Goal: Transaction & Acquisition: Purchase product/service

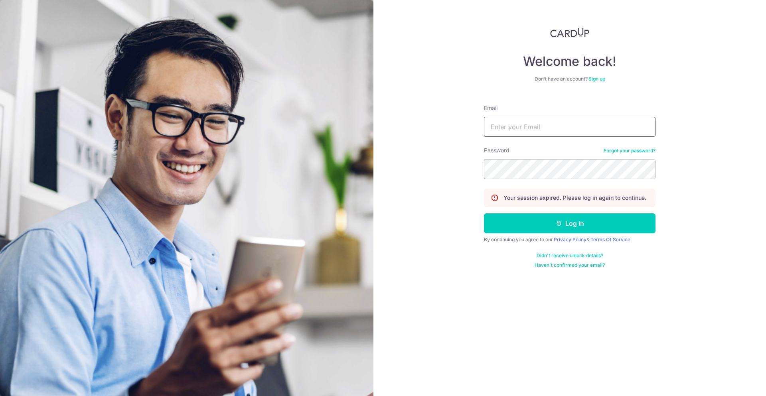
click at [558, 126] on input "Email" at bounding box center [570, 127] width 172 height 20
type input "low.shernice@gmail.com"
click at [484, 214] on button "Log in" at bounding box center [570, 224] width 172 height 20
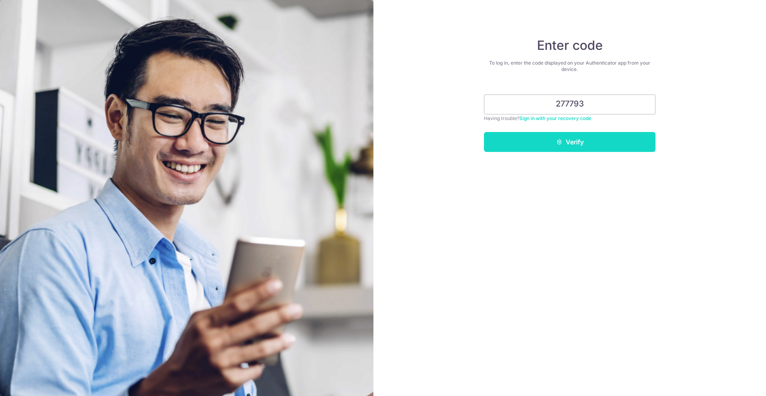
type input "277793"
click at [526, 138] on button "Verify" at bounding box center [570, 142] width 172 height 20
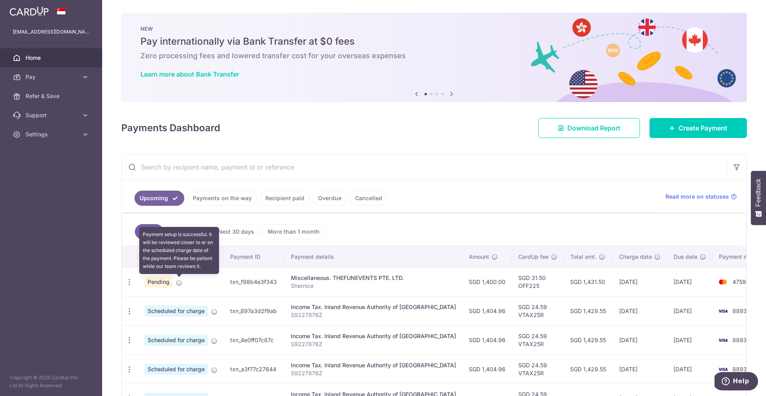
click at [178, 283] on icon at bounding box center [179, 283] width 6 height 6
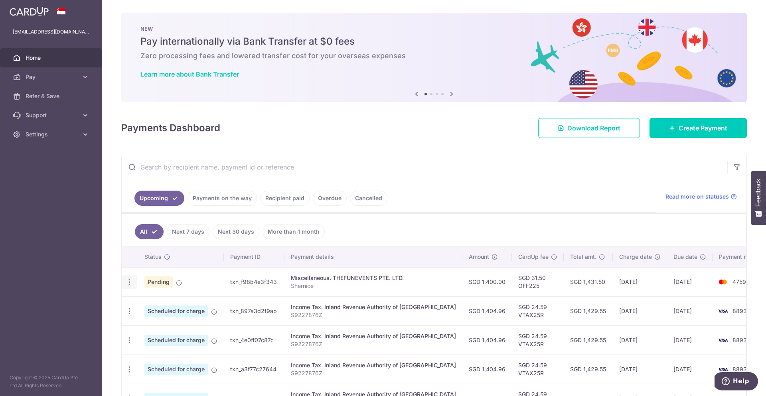
click at [131, 282] on icon "button" at bounding box center [129, 282] width 8 height 8
click at [423, 231] on ul "All Next 7 days Next 30 days More than 1 month" at bounding box center [429, 230] width 615 height 32
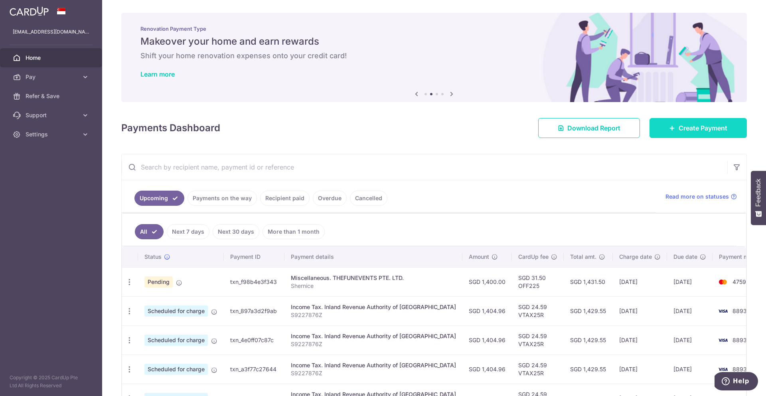
click at [679, 125] on span "Create Payment" at bounding box center [703, 128] width 49 height 10
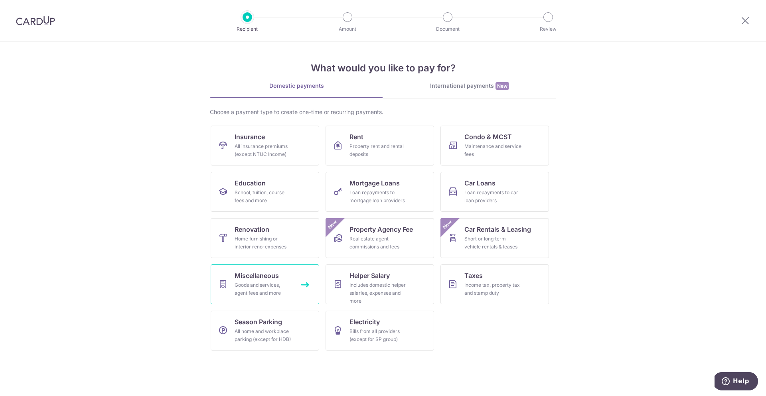
click at [261, 279] on span "Miscellaneous" at bounding box center [257, 276] width 44 height 10
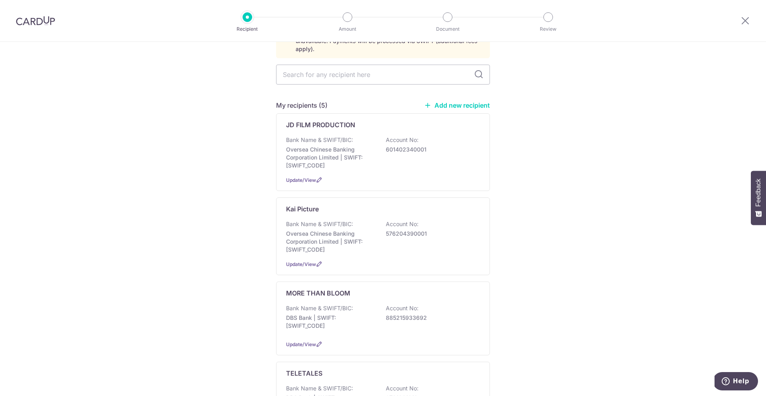
scroll to position [49, 0]
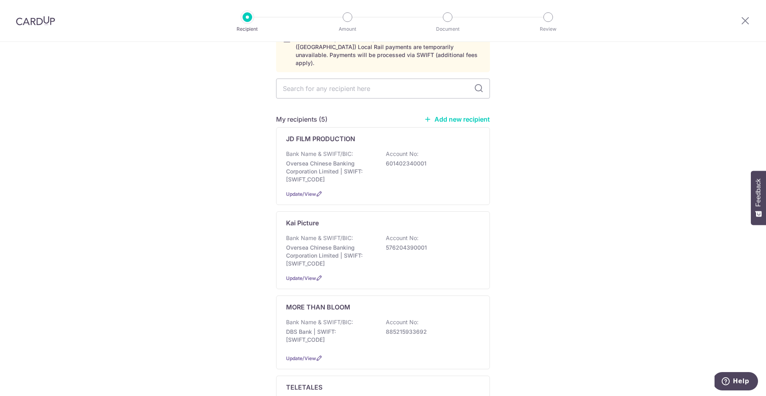
click at [462, 115] on link "Add new recipient" at bounding box center [457, 119] width 66 height 8
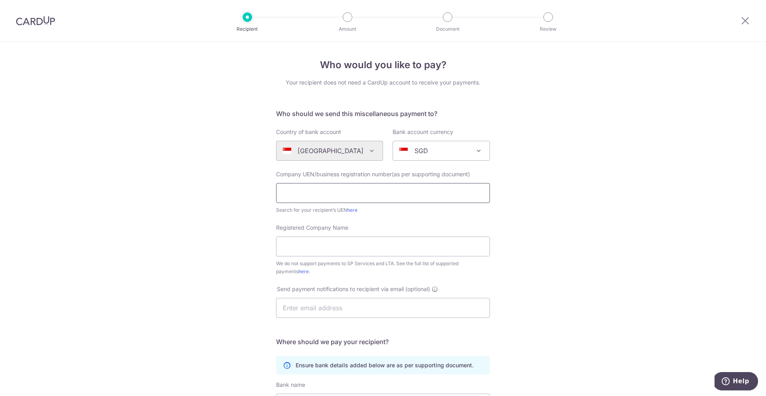
click at [340, 193] on input "text" at bounding box center [383, 193] width 214 height 20
paste input "202116486N"
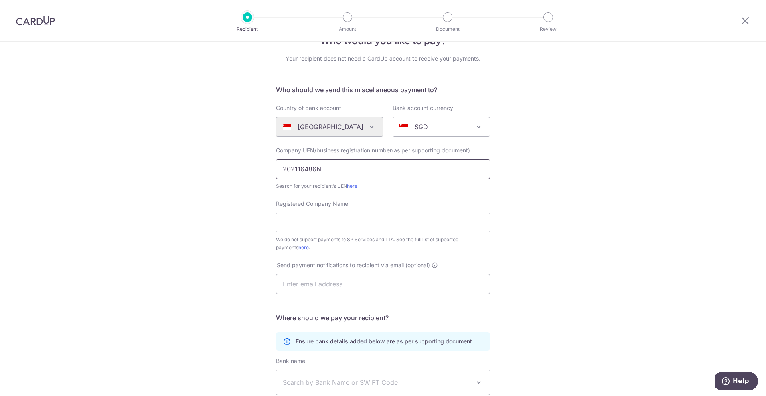
scroll to position [25, 0]
type input "202116486N"
click at [339, 218] on input "Registered Company Name" at bounding box center [383, 222] width 214 height 20
paste input "GETHITCHED PRIVATE LIMITED"
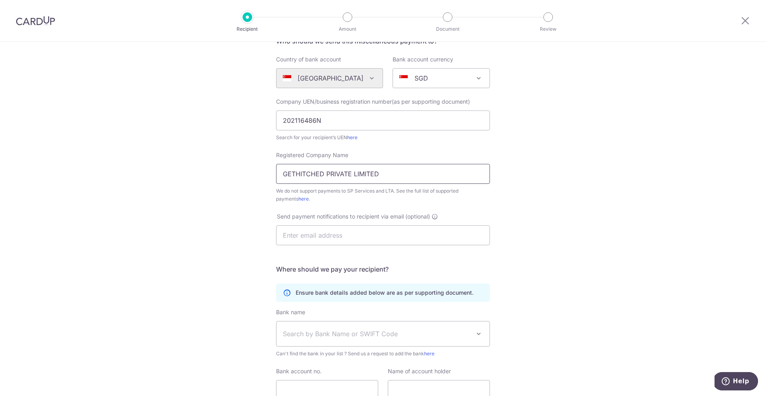
scroll to position [104, 0]
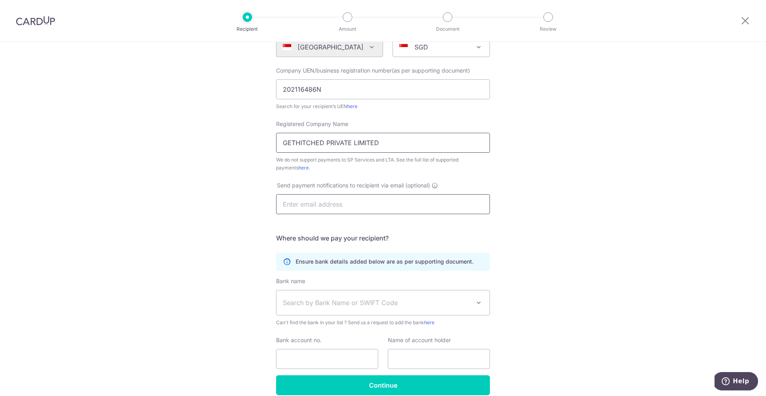
type input "GETHITCHED PRIVATE LIMITED"
click at [318, 202] on input "text" at bounding box center [383, 204] width 214 height 20
type input "[EMAIL_ADDRESS][DOMAIN_NAME]"
click at [321, 288] on div "Bank name (Select from our list, or add a new bank ) Select Bank UBS AG ANEXT B…" at bounding box center [383, 302] width 214 height 50
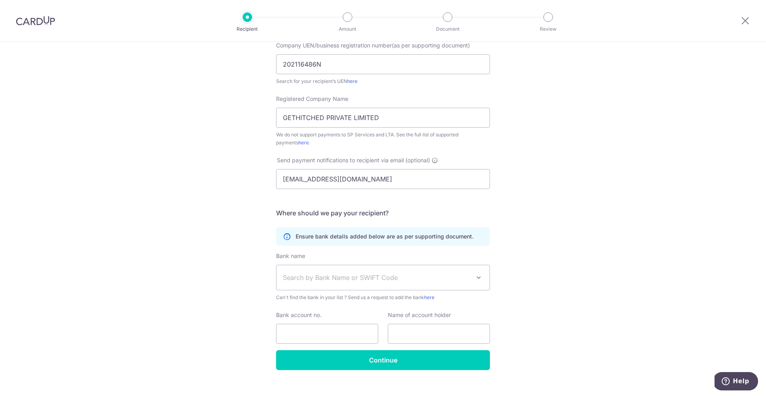
scroll to position [141, 0]
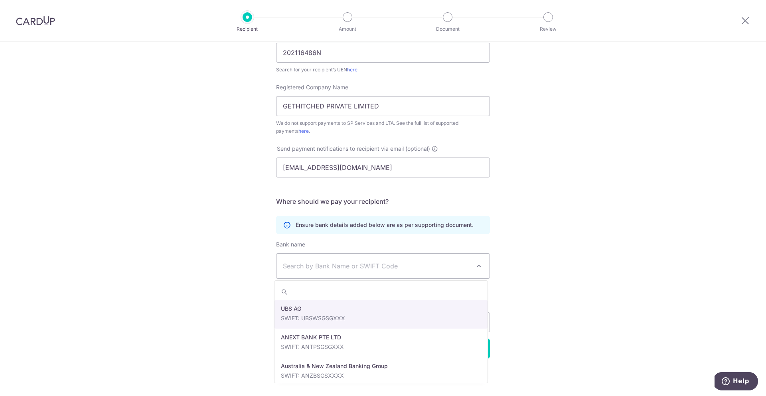
click at [327, 267] on span "Search by Bank Name or SWIFT Code" at bounding box center [377, 266] width 188 height 10
type input "dbs"
click at [315, 314] on input "Bank account no." at bounding box center [327, 323] width 102 height 20
select select "6"
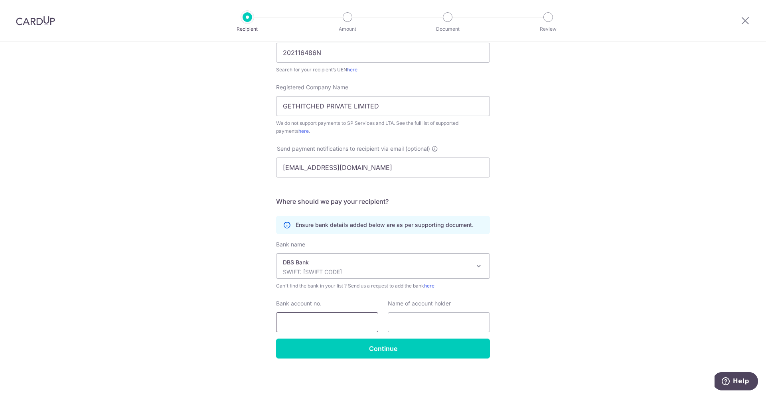
paste input "0721096684"
type input "0721096684"
click at [427, 318] on input "text" at bounding box center [439, 323] width 102 height 20
paste input "GETHITCHED PRIVATE LIMITED"
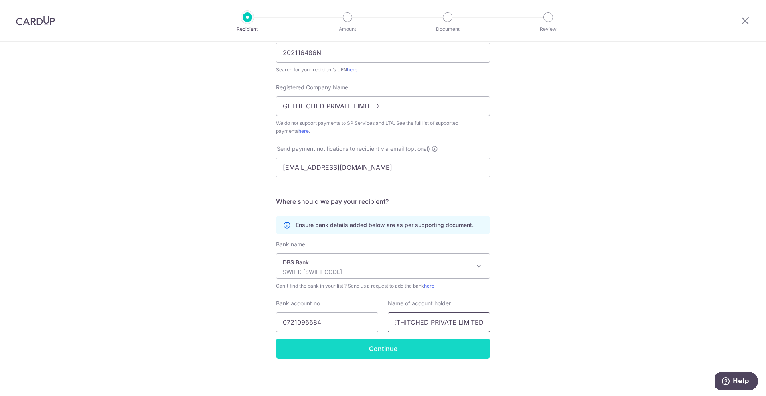
type input "GETHITCHED PRIVATE LIMITED"
click at [396, 350] on input "Continue" at bounding box center [383, 349] width 214 height 20
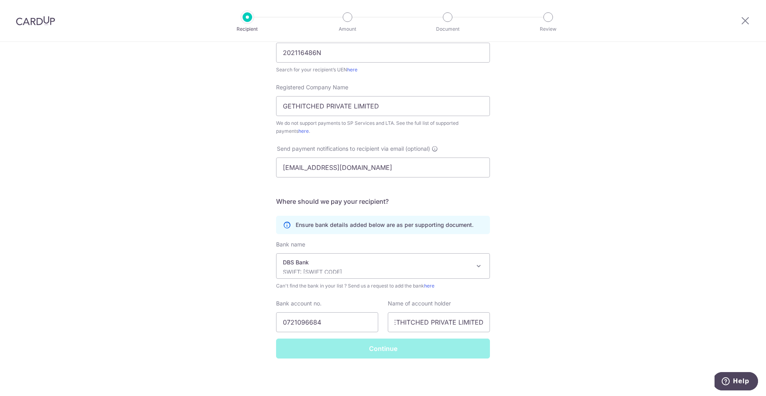
scroll to position [0, 0]
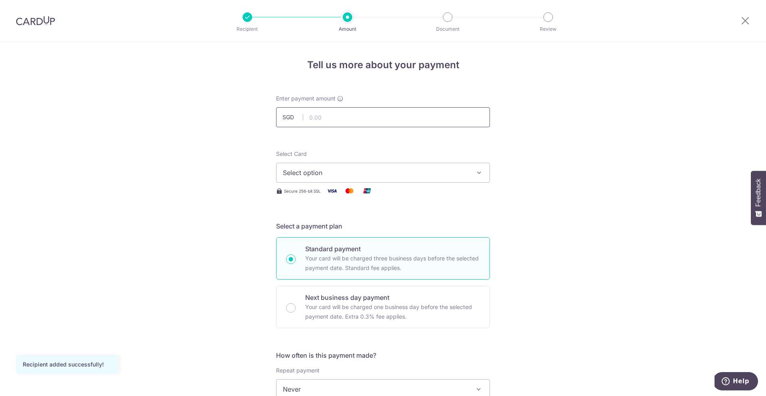
click at [342, 119] on input "text" at bounding box center [383, 117] width 214 height 20
type input "600.00"
click at [442, 173] on span "Select option" at bounding box center [376, 173] width 186 height 10
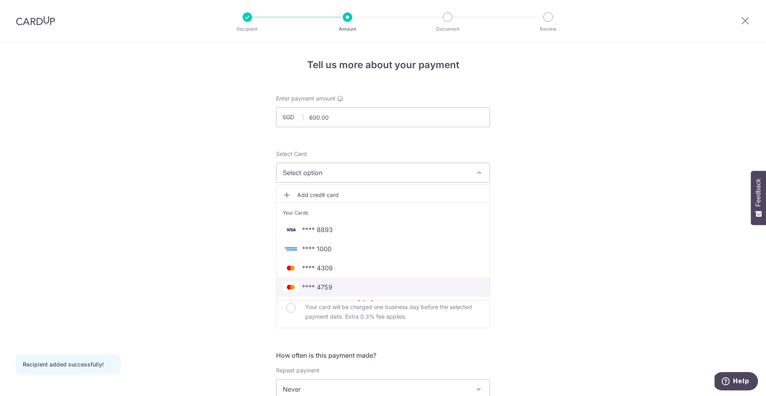
click at [417, 287] on span "**** 4759" at bounding box center [383, 288] width 200 height 10
click at [493, 228] on div "Tell us more about your payment Enter payment amount SGD 600.00 600.00 Recipien…" at bounding box center [383, 403] width 766 height 722
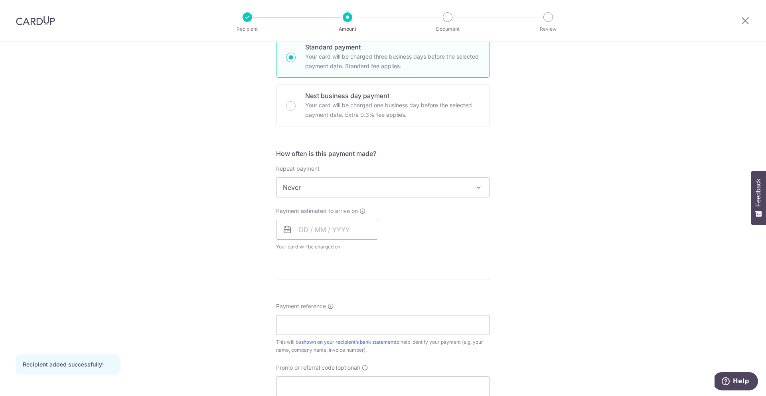
scroll to position [257, 0]
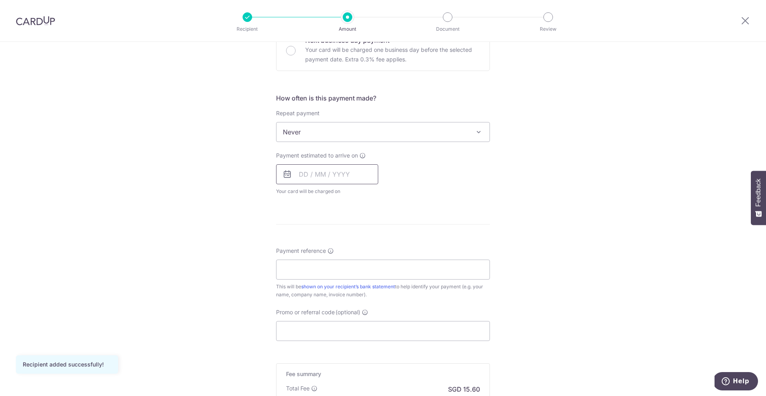
click at [312, 174] on input "text" at bounding box center [327, 174] width 102 height 20
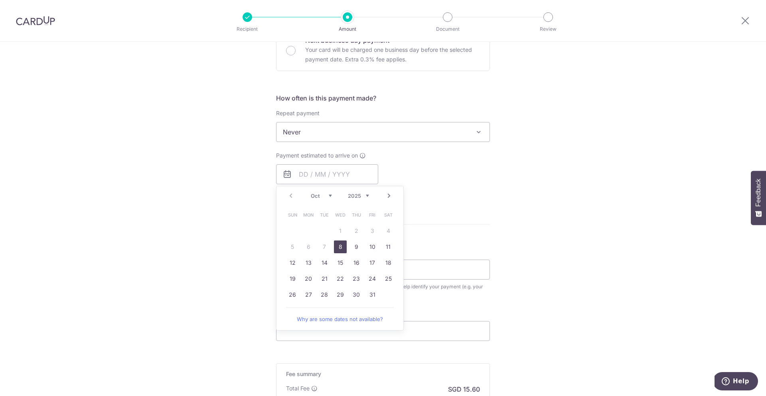
click at [340, 248] on link "8" at bounding box center [340, 247] width 13 height 13
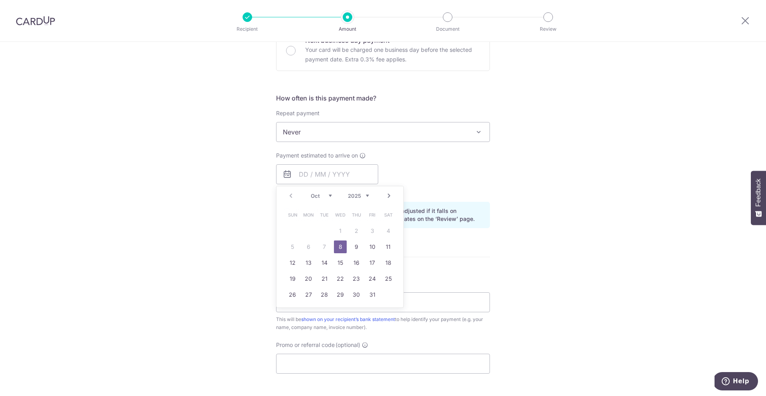
type input "08/10/2025"
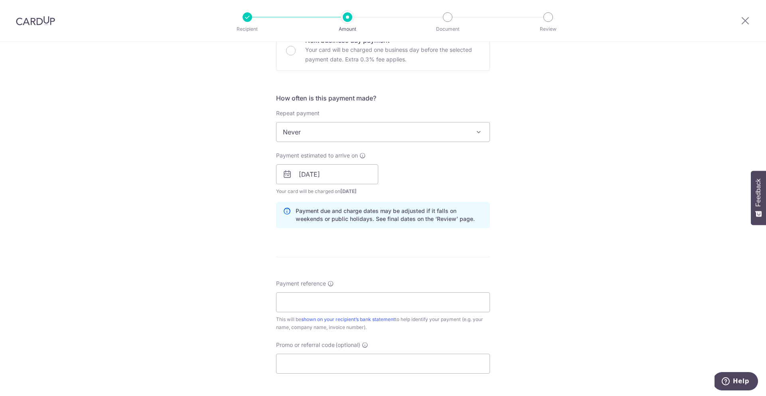
click at [467, 181] on div "Payment estimated to arrive on 08/10/2025 Prev Next Oct Nov Dec 2025 2026 2027 …" at bounding box center [383, 174] width 224 height 44
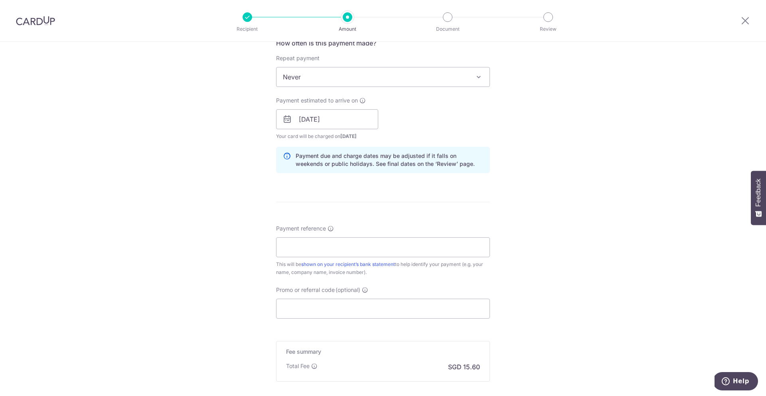
scroll to position [351, 0]
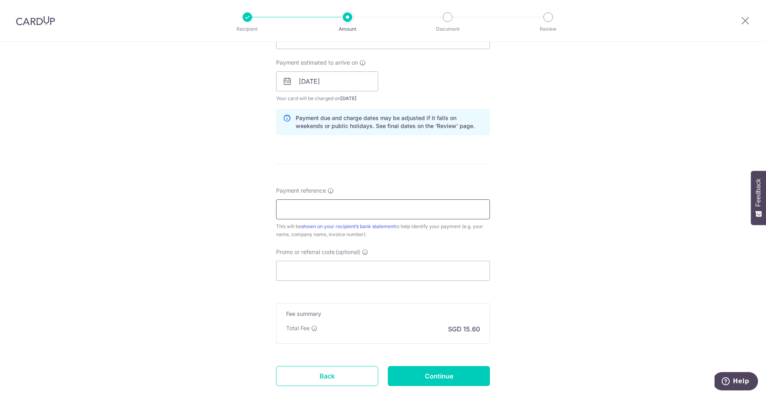
click at [414, 210] on input "Payment reference" at bounding box center [383, 210] width 214 height 20
type input "Shernice"
click at [332, 274] on input "Promo or referral code (optional)" at bounding box center [383, 271] width 214 height 20
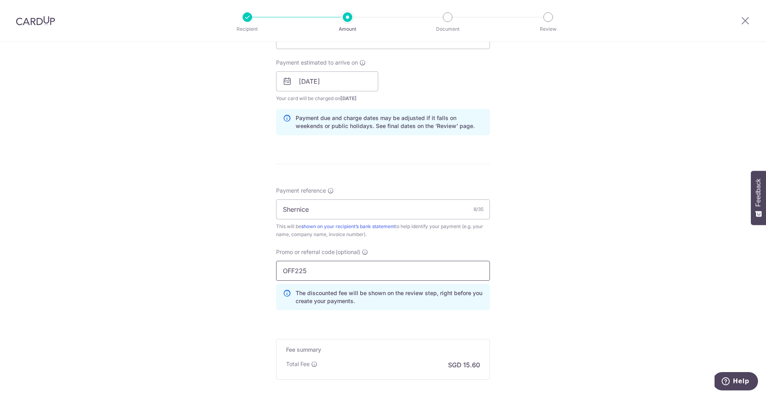
type input "OFF225"
click at [495, 270] on div "Tell us more about your payment Enter payment amount SGD 600.00 600.00 Recipien…" at bounding box center [383, 86] width 766 height 791
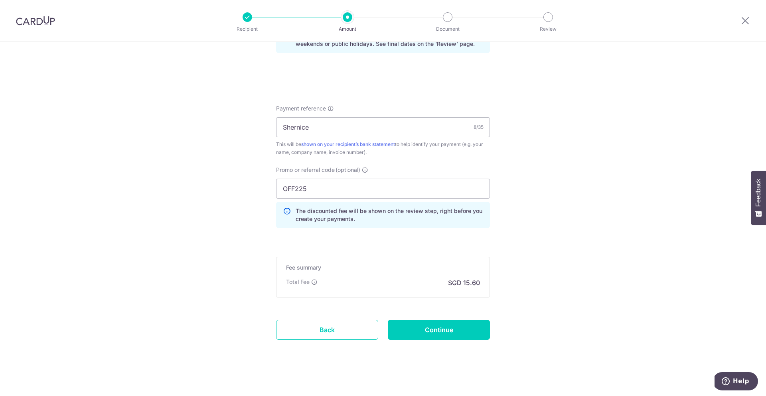
scroll to position [436, 0]
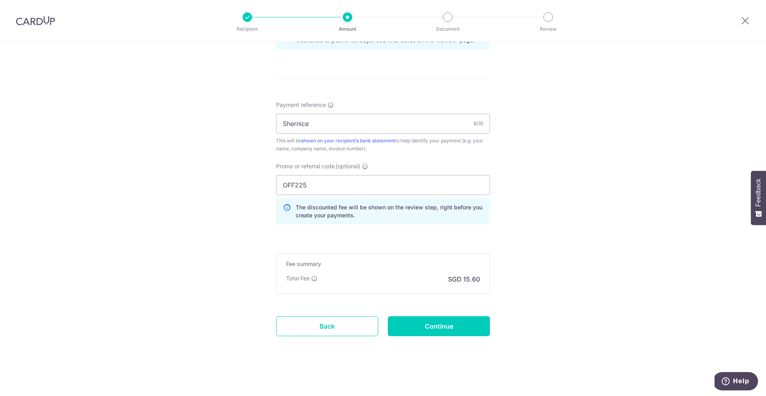
click at [495, 270] on div "Tell us more about your payment Enter payment amount SGD 600.00 600.00 Recipien…" at bounding box center [383, 1] width 766 height 791
click at [407, 325] on input "Continue" at bounding box center [439, 327] width 102 height 20
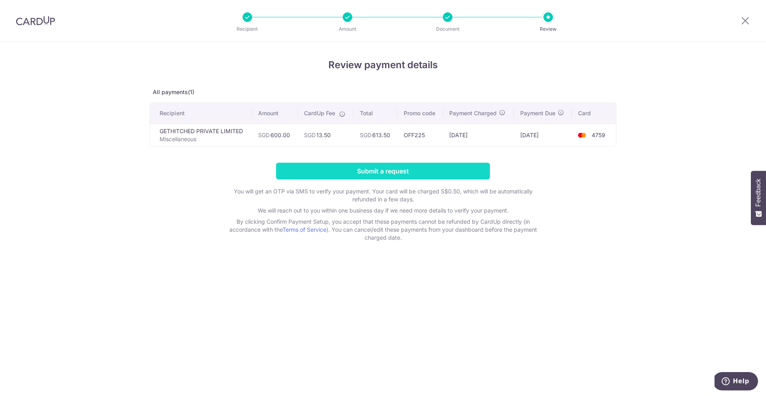
click at [351, 170] on input "Submit a request" at bounding box center [383, 171] width 214 height 17
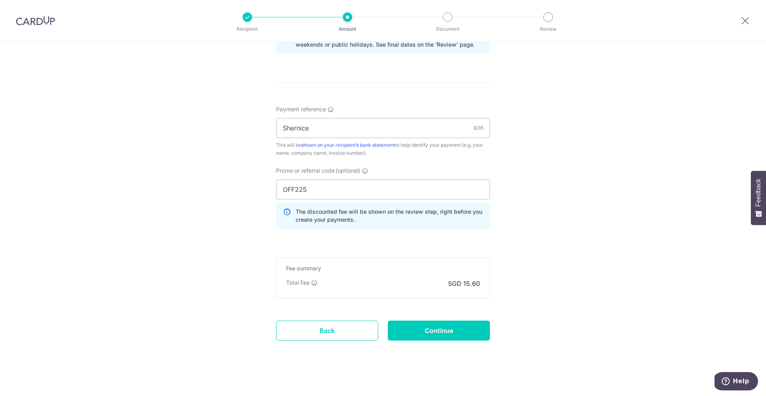
scroll to position [469, 0]
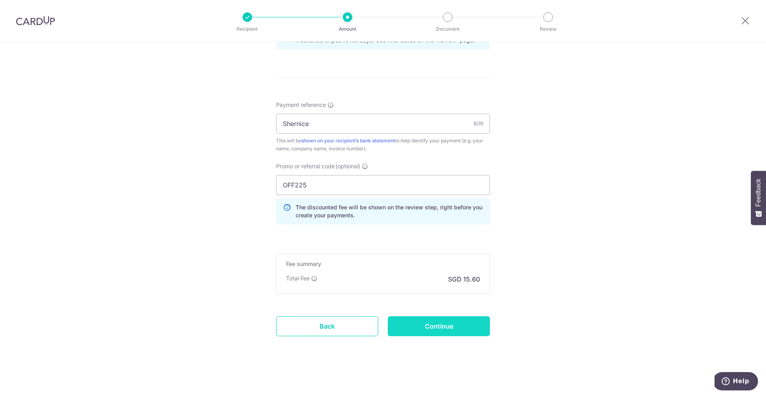
click at [420, 323] on input "Continue" at bounding box center [439, 327] width 102 height 20
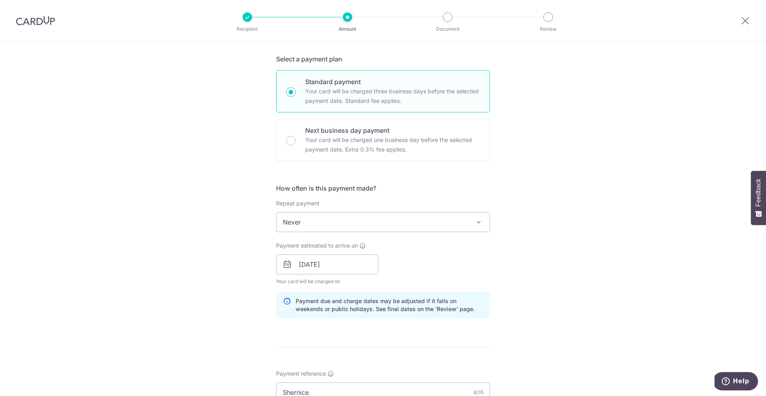
scroll to position [0, 0]
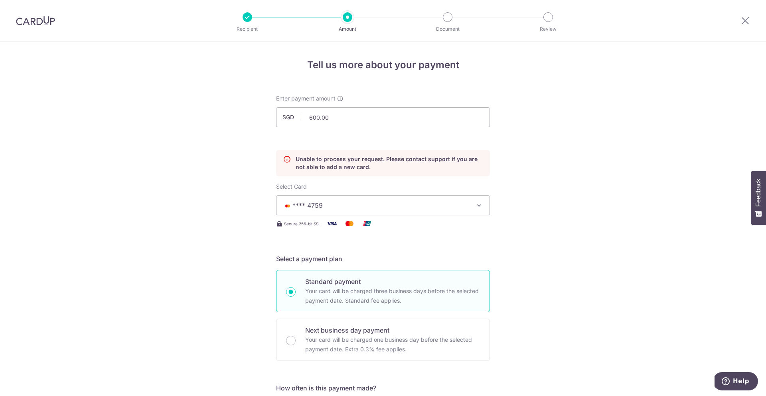
click at [380, 207] on span "**** 4759" at bounding box center [376, 206] width 186 height 10
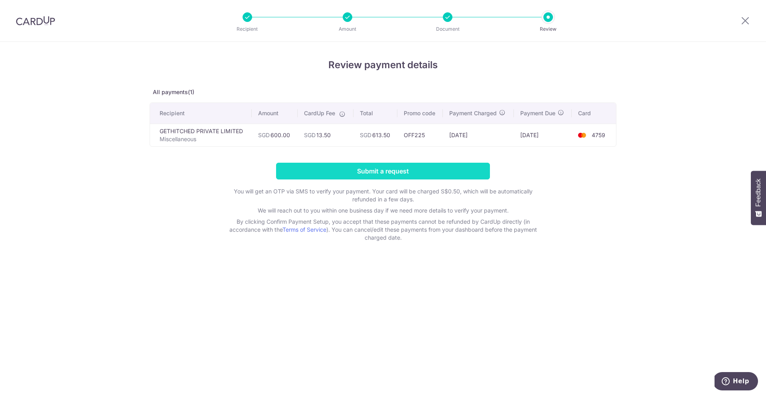
click at [371, 176] on input "Submit a request" at bounding box center [383, 171] width 214 height 17
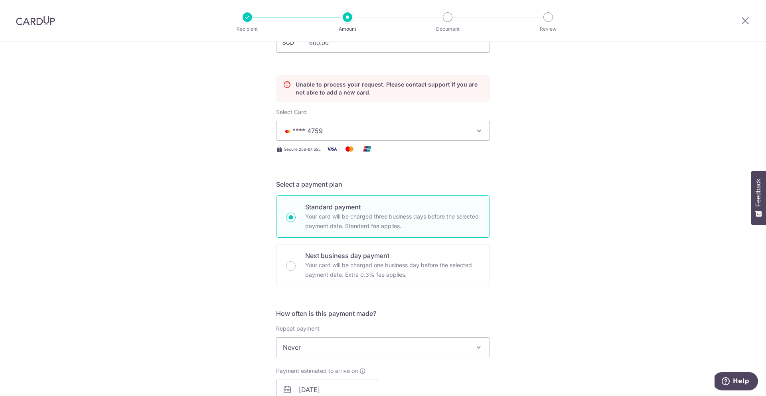
scroll to position [31, 0]
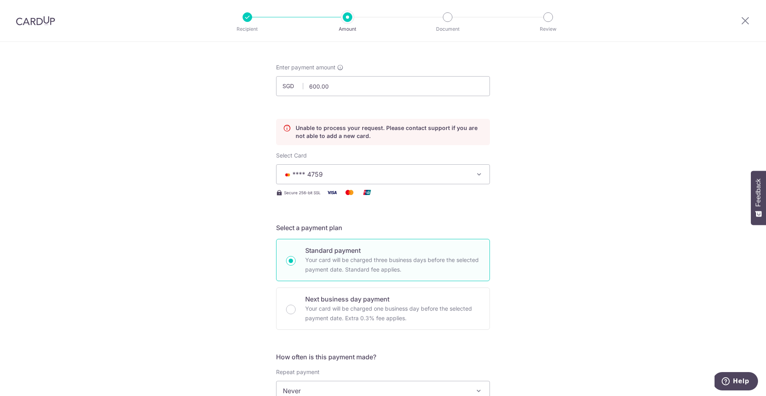
click at [422, 172] on span "**** 4759" at bounding box center [376, 175] width 186 height 10
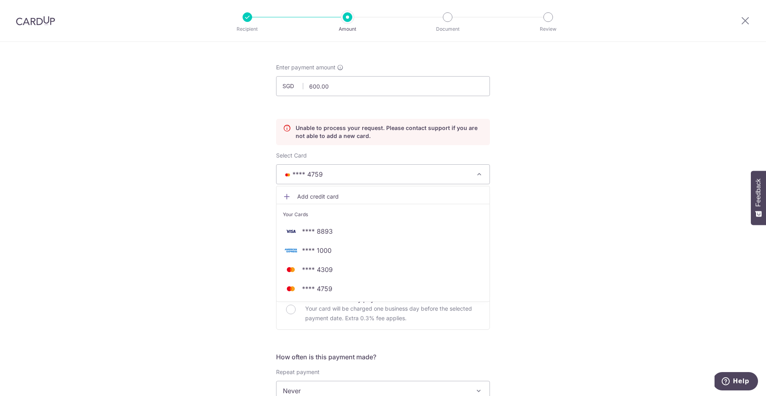
click at [36, 32] on div at bounding box center [35, 21] width 71 height 42
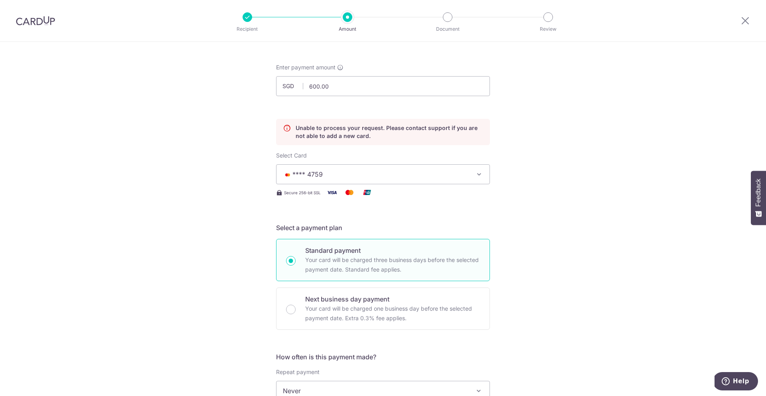
click at [38, 22] on img at bounding box center [35, 21] width 39 height 10
click at [50, 23] on img at bounding box center [35, 21] width 39 height 10
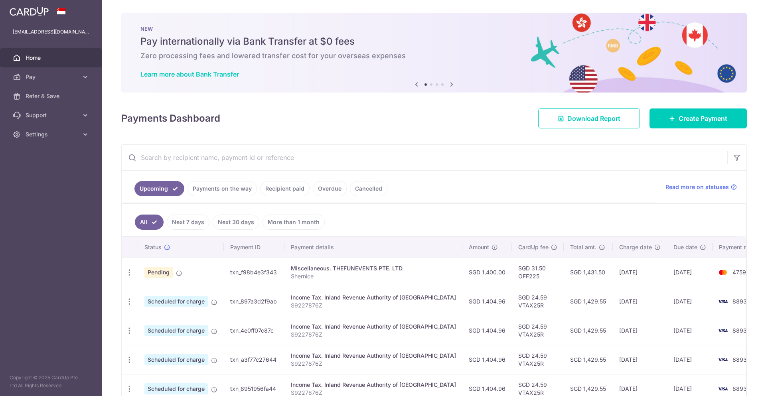
scroll to position [2, 0]
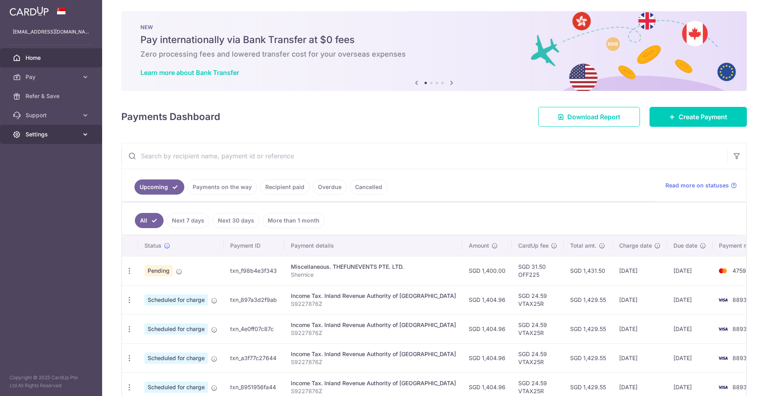
click at [36, 129] on link "Settings" at bounding box center [51, 134] width 102 height 19
click at [39, 115] on span "Support" at bounding box center [52, 115] width 53 height 8
click at [42, 97] on span "Refer & Save" at bounding box center [52, 96] width 53 height 8
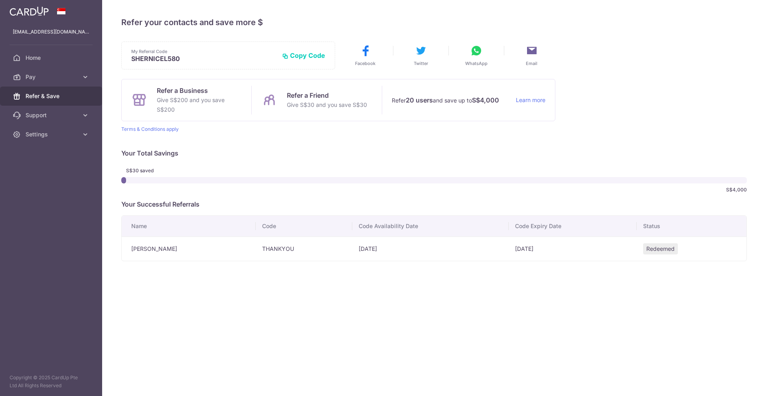
click at [47, 79] on span "Pay" at bounding box center [52, 77] width 53 height 8
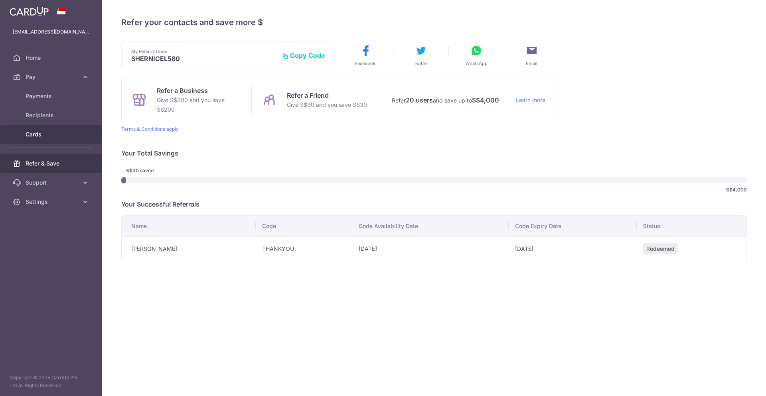
click at [44, 133] on span "Cards" at bounding box center [52, 135] width 53 height 8
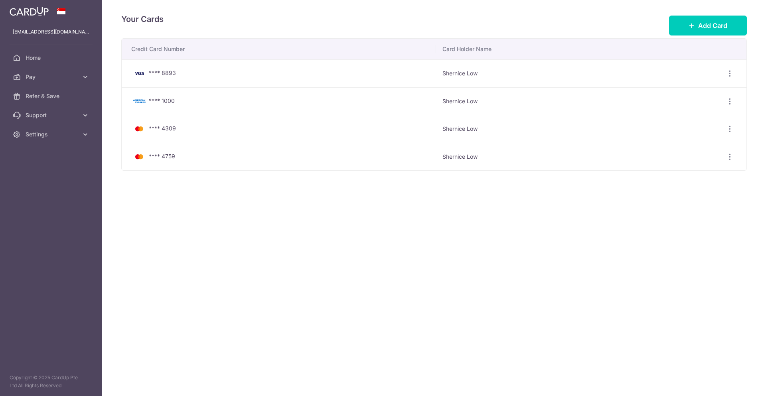
click at [727, 164] on td "View/Edit Delete" at bounding box center [732, 157] width 31 height 28
click at [731, 160] on icon "button" at bounding box center [730, 157] width 8 height 8
click at [688, 197] on span "Delete" at bounding box center [703, 198] width 54 height 10
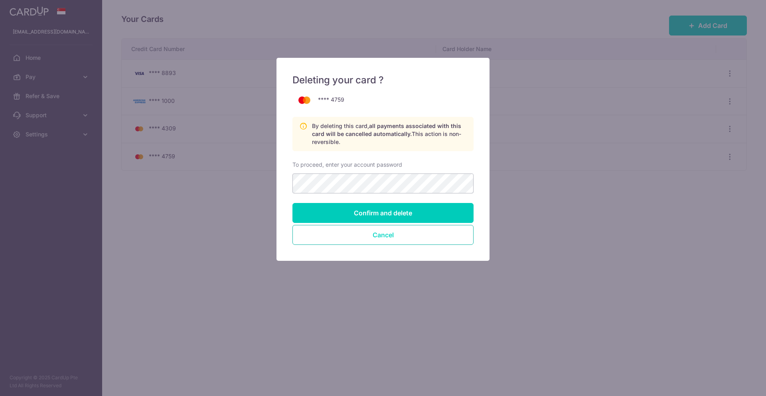
click at [341, 232] on button "Cancel" at bounding box center [383, 235] width 181 height 20
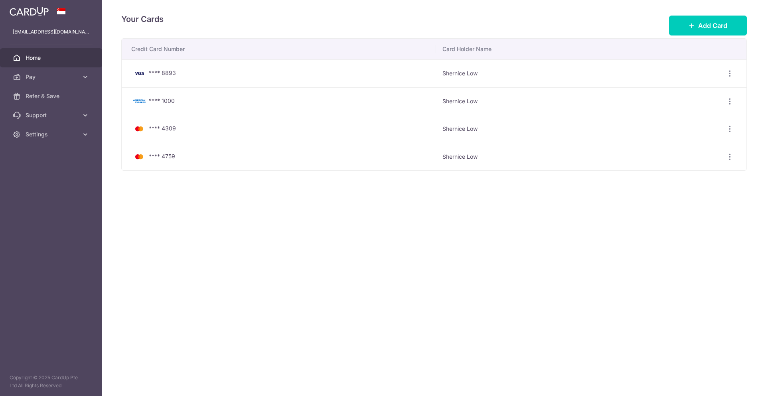
click at [36, 57] on span "Home" at bounding box center [52, 58] width 53 height 8
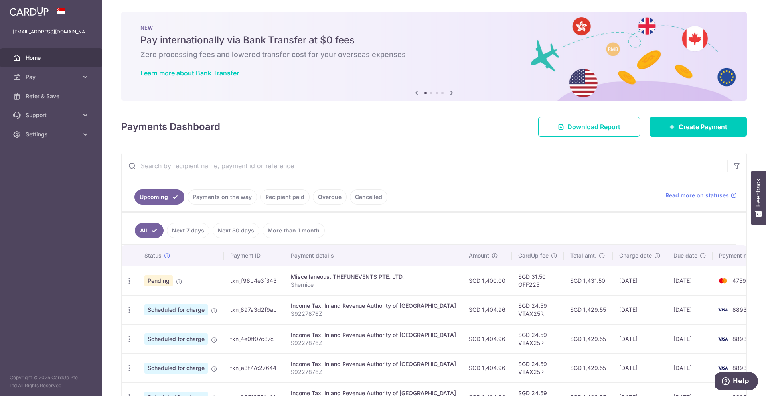
scroll to position [2, 0]
click at [685, 135] on link "Create Payment" at bounding box center [698, 127] width 97 height 20
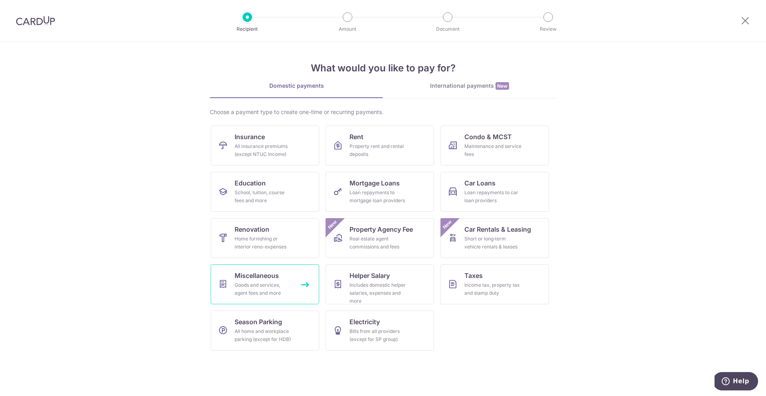
click at [250, 270] on link "Miscellaneous Goods and services, agent fees and more" at bounding box center [265, 285] width 109 height 40
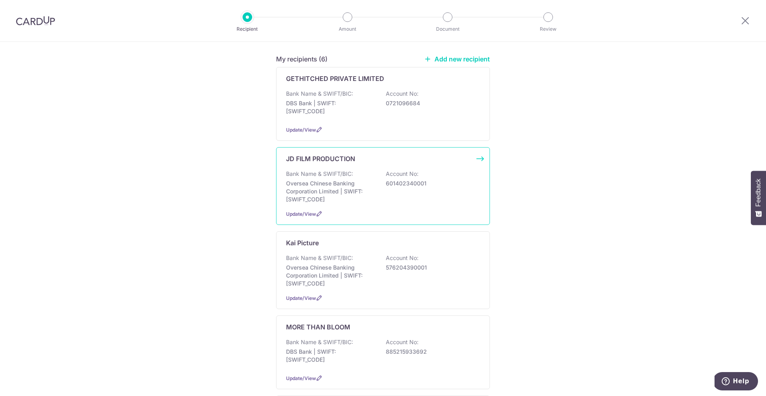
scroll to position [100, 0]
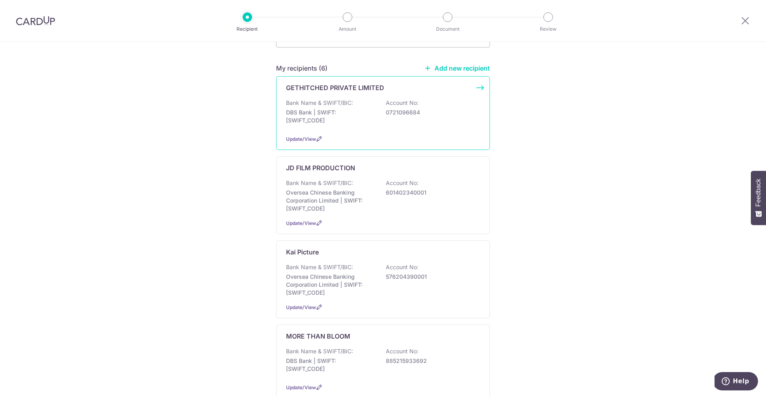
click at [366, 135] on div "Update/View" at bounding box center [383, 139] width 194 height 8
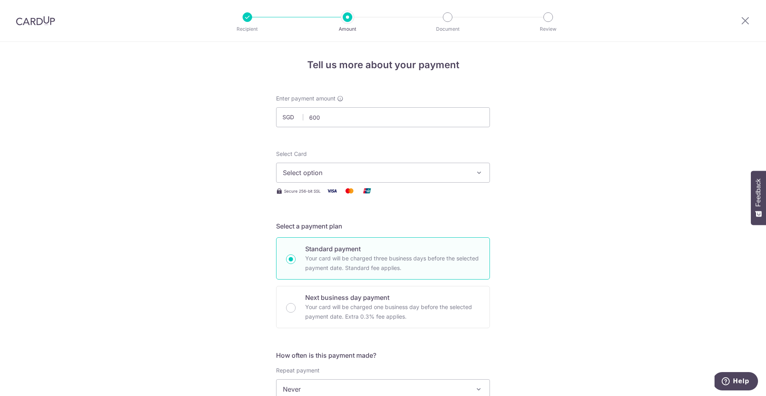
type input "600.00"
click at [334, 177] on button "Select option" at bounding box center [383, 173] width 214 height 20
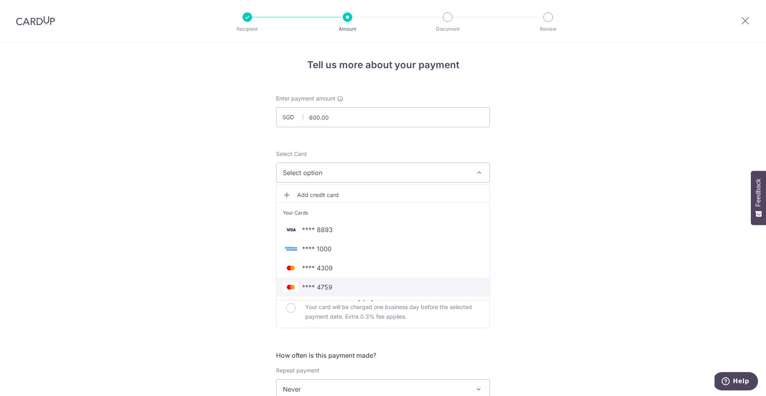
click at [343, 283] on span "**** 4759" at bounding box center [383, 288] width 200 height 10
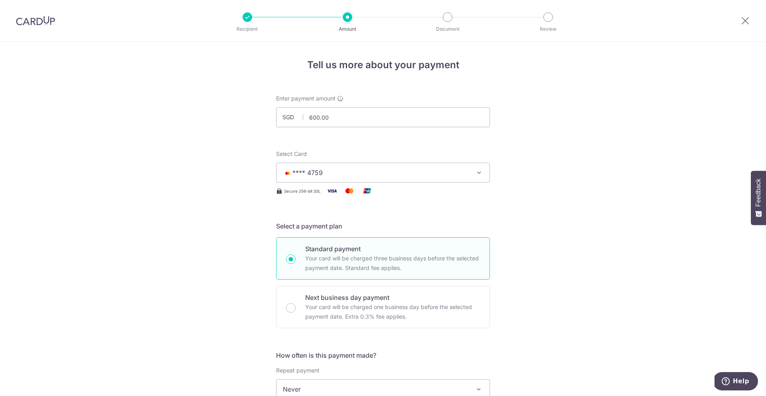
scroll to position [18, 0]
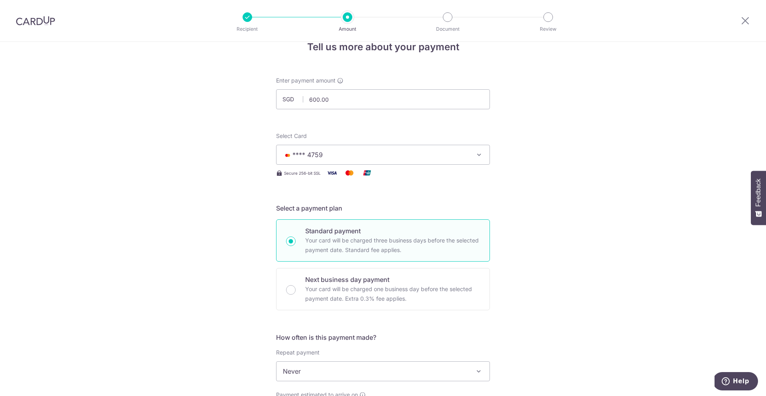
click at [339, 278] on p "Next business day payment" at bounding box center [392, 280] width 175 height 10
click at [296, 285] on input "Next business day payment Your card will be charged one business day before the…" at bounding box center [291, 290] width 10 height 10
radio input "false"
radio input "true"
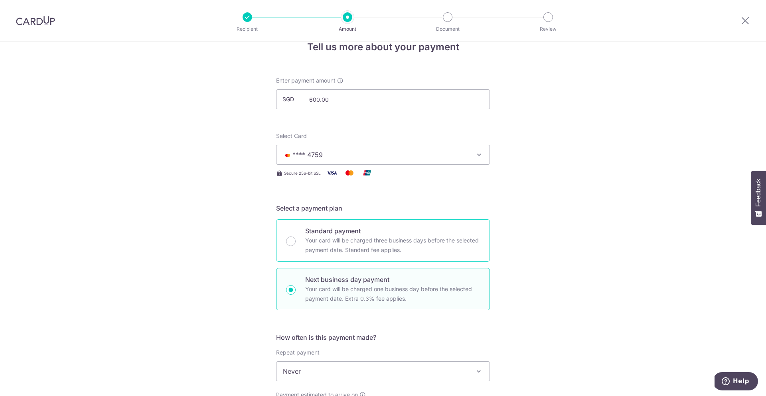
click at [351, 241] on p "Your card will be charged three business days before the selected payment date.…" at bounding box center [392, 245] width 175 height 19
click at [296, 241] on input "Standard payment Your card will be charged three business days before the selec…" at bounding box center [291, 242] width 10 height 10
radio input "true"
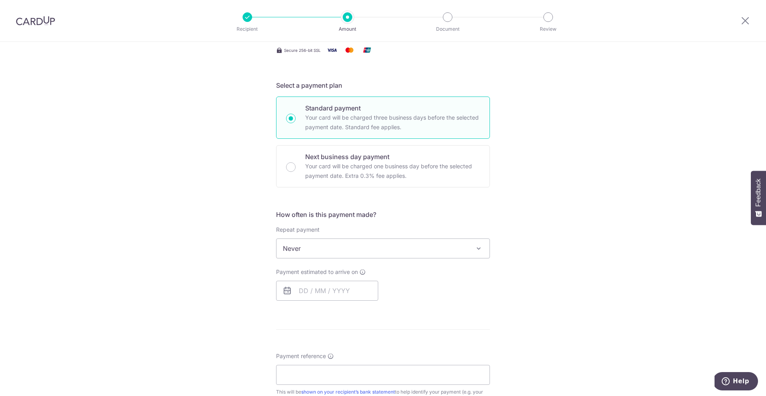
scroll to position [252, 0]
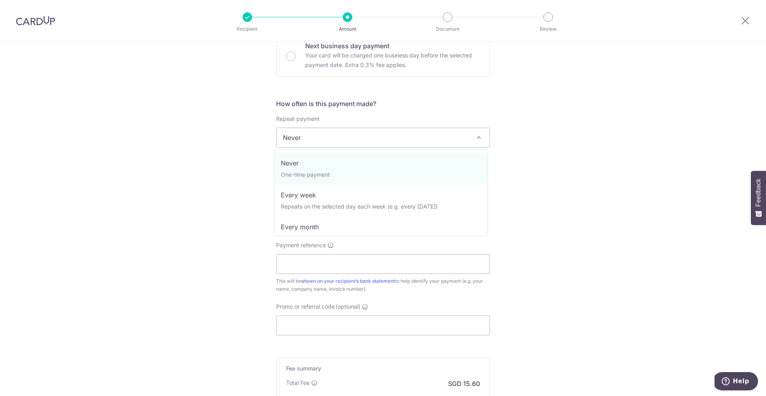
click at [331, 137] on span "Never" at bounding box center [383, 137] width 213 height 19
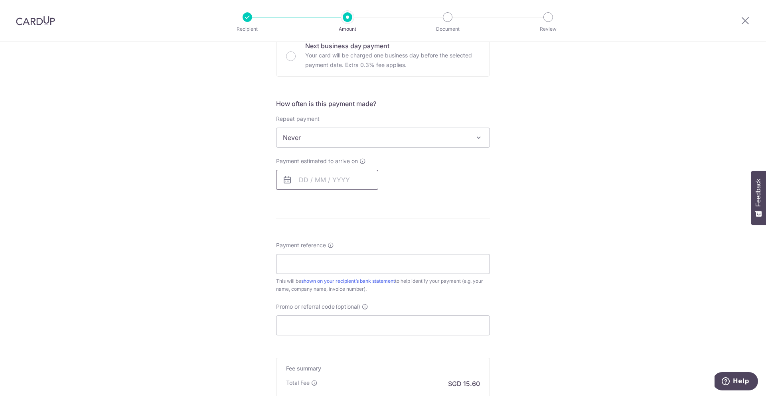
click at [315, 185] on input "text" at bounding box center [327, 180] width 102 height 20
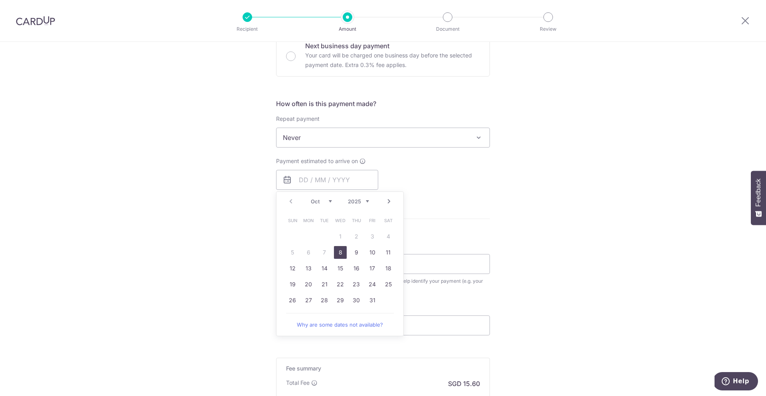
click at [339, 255] on link "8" at bounding box center [340, 252] width 13 height 13
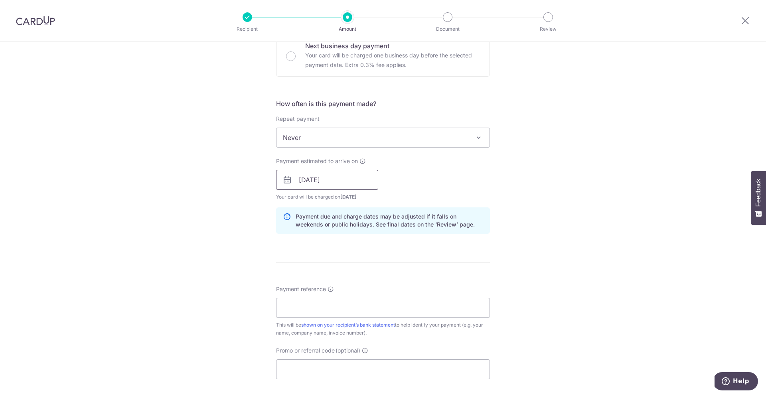
click at [332, 181] on input "[DATE]" at bounding box center [327, 180] width 102 height 20
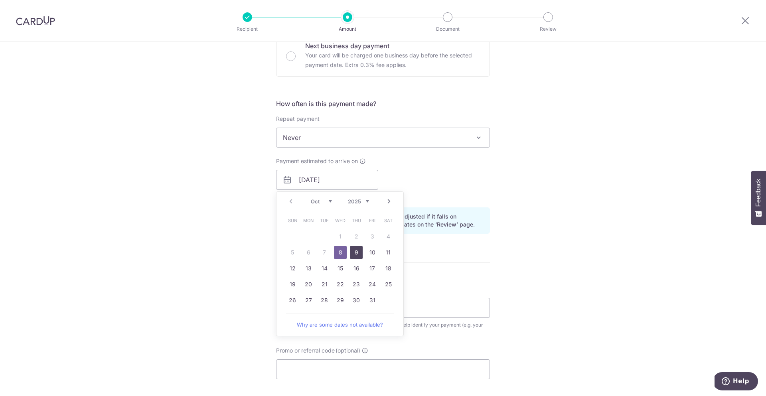
drag, startPoint x: 350, startPoint y: 253, endPoint x: 551, endPoint y: 204, distance: 206.9
click at [351, 253] on link "9" at bounding box center [356, 252] width 13 height 13
type input "[DATE]"
click at [551, 204] on div "Tell us more about your payment Enter payment amount SGD 600.00 600.00 Select C…" at bounding box center [383, 167] width 766 height 755
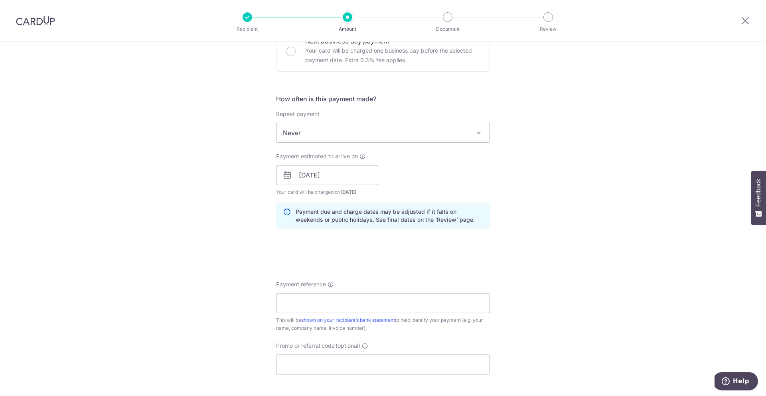
scroll to position [264, 0]
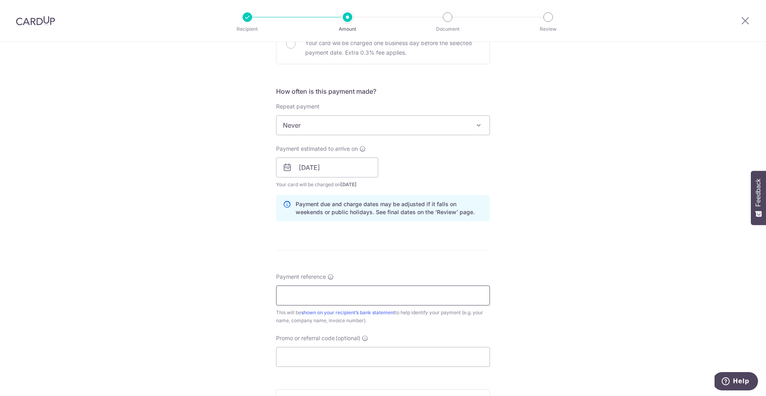
click at [327, 302] on input "Payment reference" at bounding box center [383, 296] width 214 height 20
type input "Shernice"
click at [236, 291] on div "Tell us more about your payment Enter payment amount SGD 600.00 600.00 Select C…" at bounding box center [383, 155] width 766 height 755
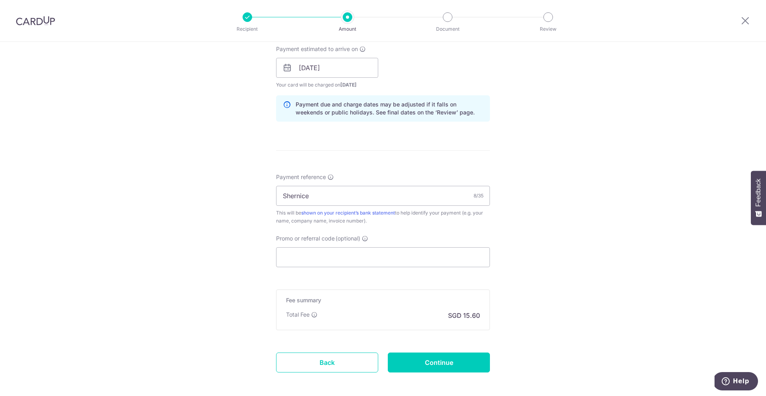
scroll to position [369, 0]
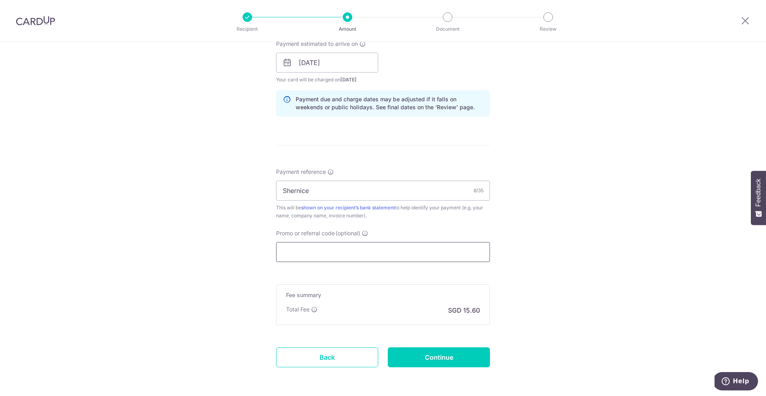
click at [315, 255] on input "Promo or referral code (optional)" at bounding box center [383, 252] width 214 height 20
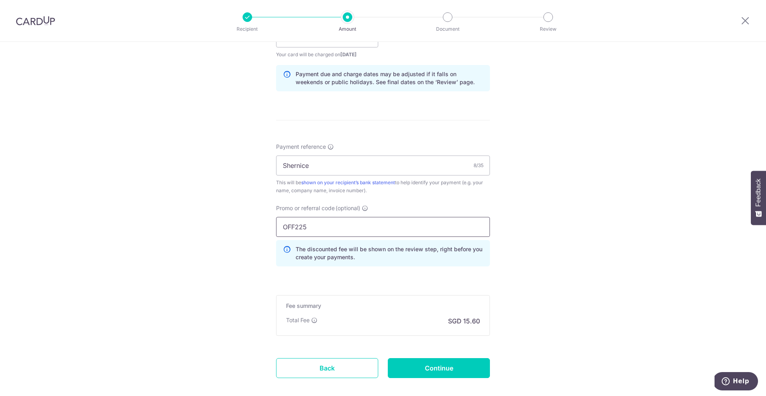
scroll to position [436, 0]
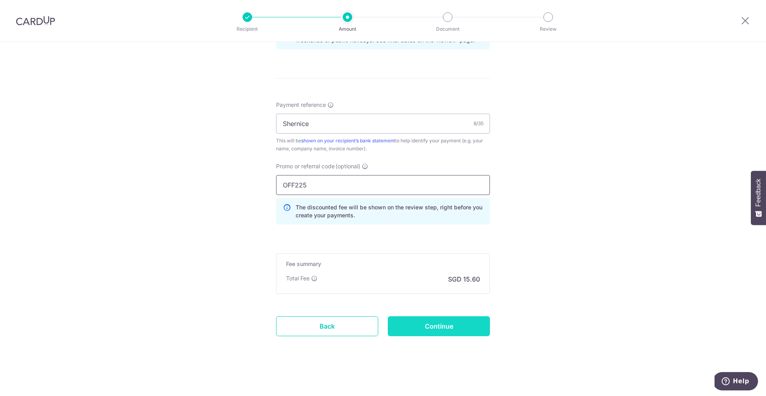
type input "OFF225"
click at [413, 324] on input "Continue" at bounding box center [439, 327] width 102 height 20
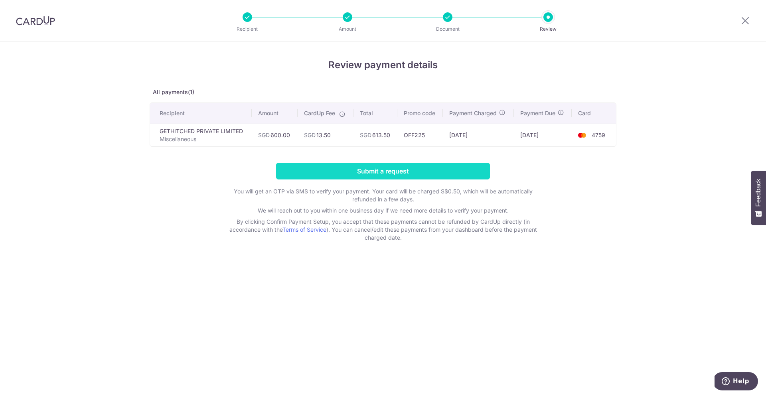
click at [419, 172] on input "Submit a request" at bounding box center [383, 171] width 214 height 17
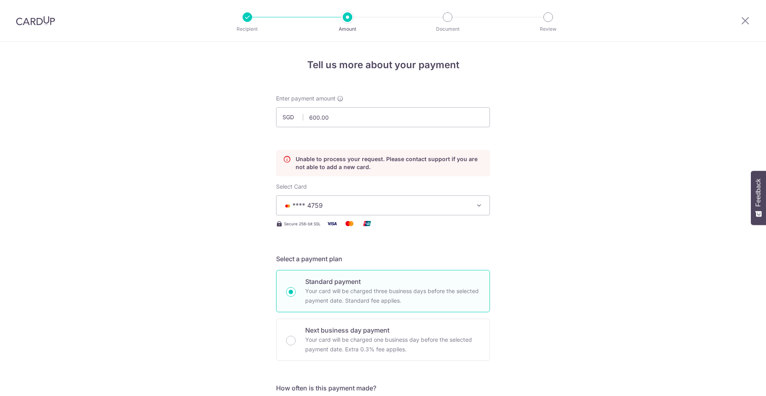
scroll to position [108, 0]
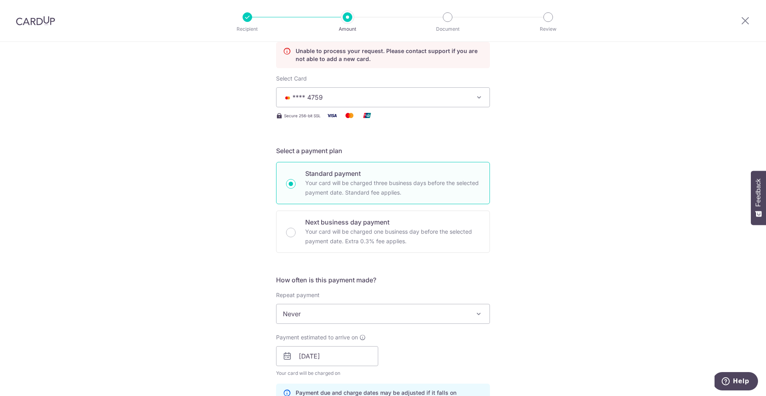
click at [349, 100] on span "**** 4759" at bounding box center [376, 98] width 186 height 10
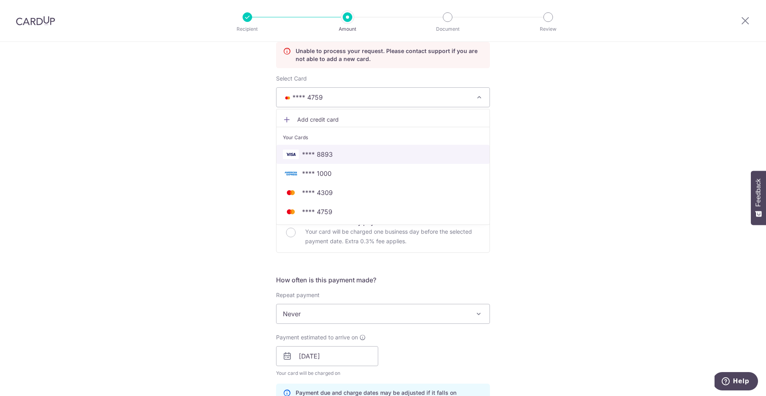
click at [339, 154] on span "**** 8893" at bounding box center [383, 155] width 200 height 10
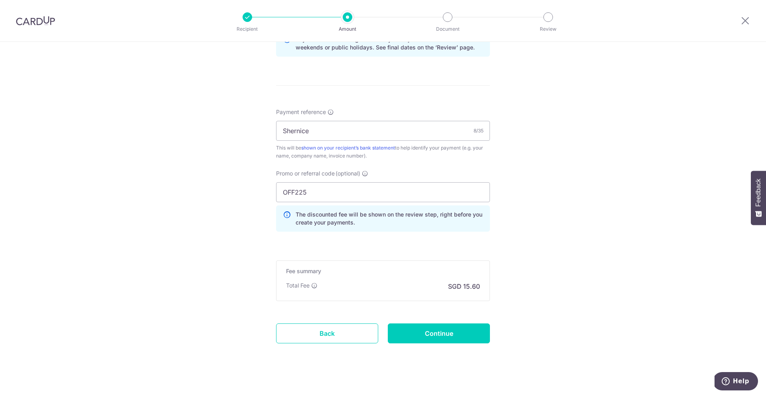
scroll to position [464, 0]
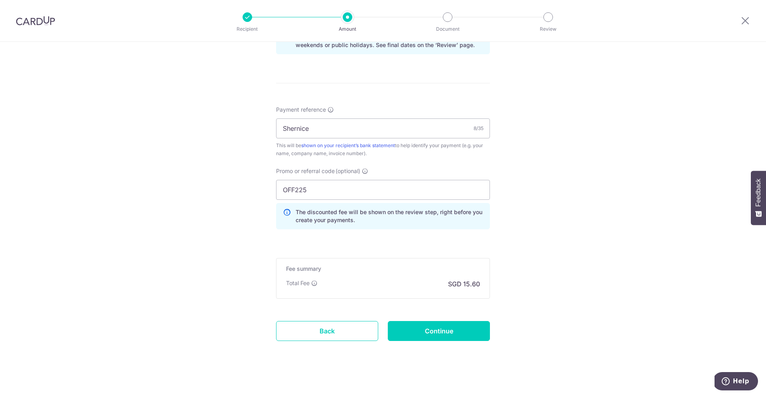
click at [432, 338] on input "Continue" at bounding box center [439, 331] width 102 height 20
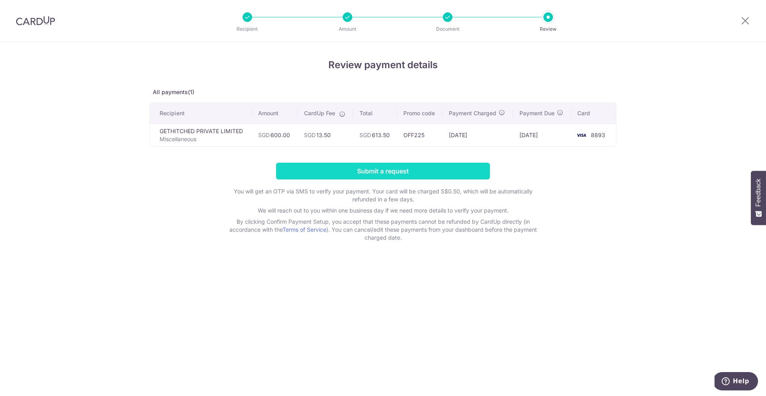
click at [359, 172] on input "Submit a request" at bounding box center [383, 171] width 214 height 17
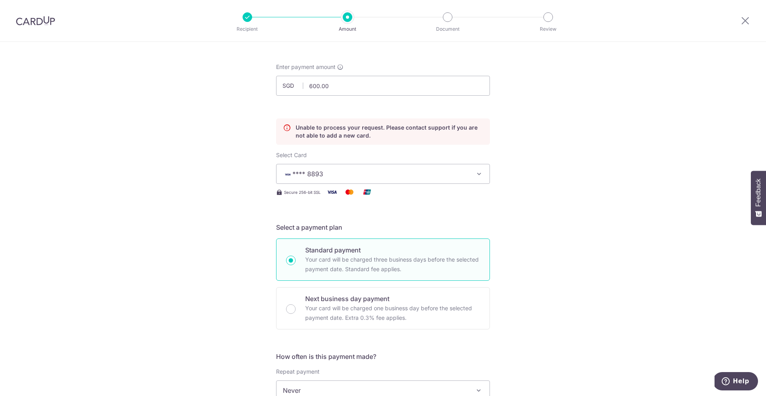
scroll to position [31, 0]
click at [723, 376] on button "Help" at bounding box center [735, 381] width 45 height 18
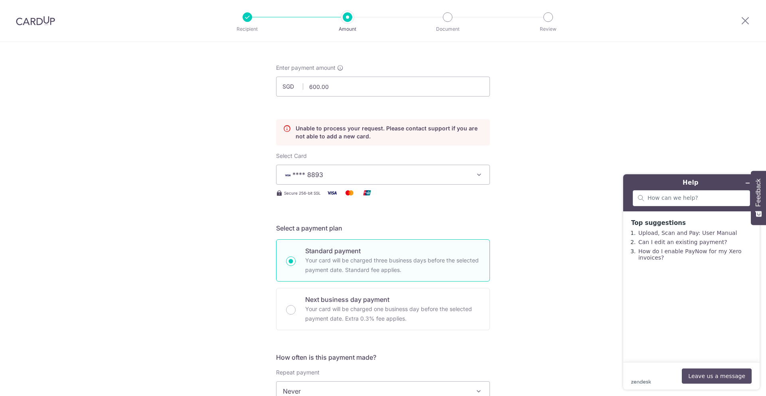
click at [717, 375] on button "Leave us a message" at bounding box center [717, 376] width 70 height 15
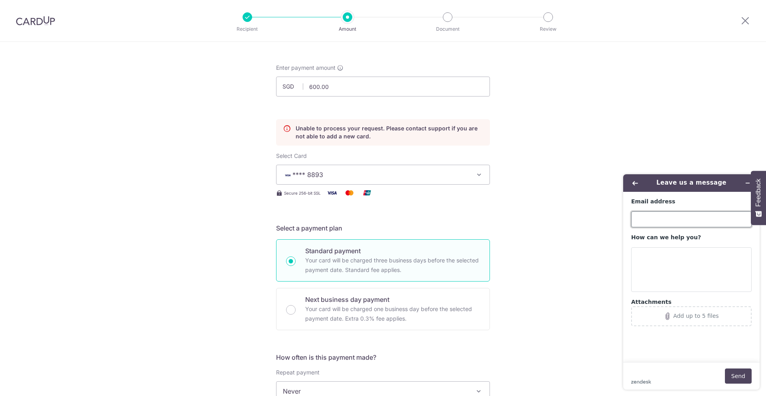
click at [675, 218] on input "Email address" at bounding box center [692, 220] width 121 height 16
type input "[EMAIL_ADDRESS][DOMAIN_NAME]"
click at [654, 261] on textarea "How can we help you?" at bounding box center [692, 270] width 121 height 45
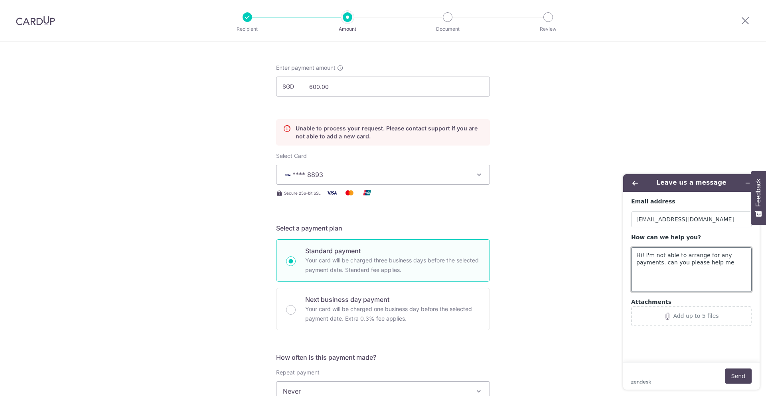
type textarea "Hi! I'm not able to arrange for any payments. can you please help me"
click at [669, 318] on icon "Attachments" at bounding box center [667, 316] width 7 height 7
click at [731, 377] on button "Send" at bounding box center [738, 376] width 27 height 15
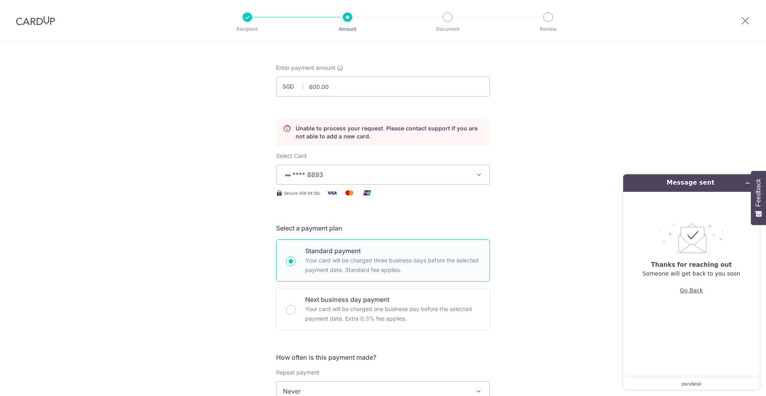
click at [700, 290] on button "Go Back" at bounding box center [691, 290] width 23 height 15
